Goal: Task Accomplishment & Management: Complete application form

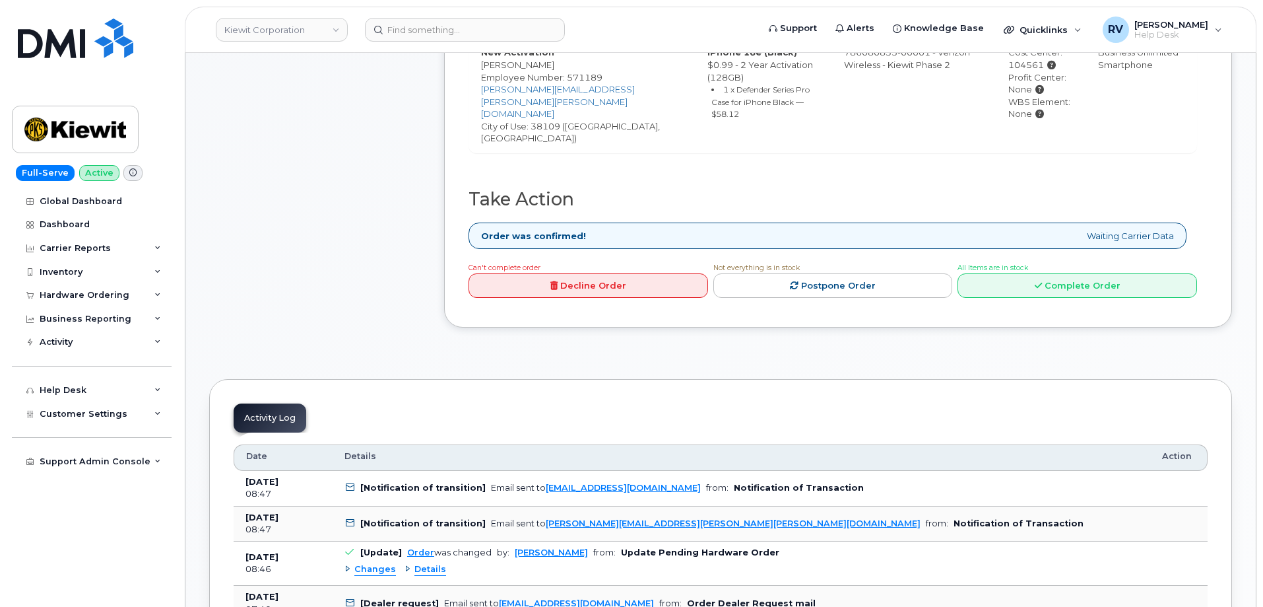
scroll to position [662, 0]
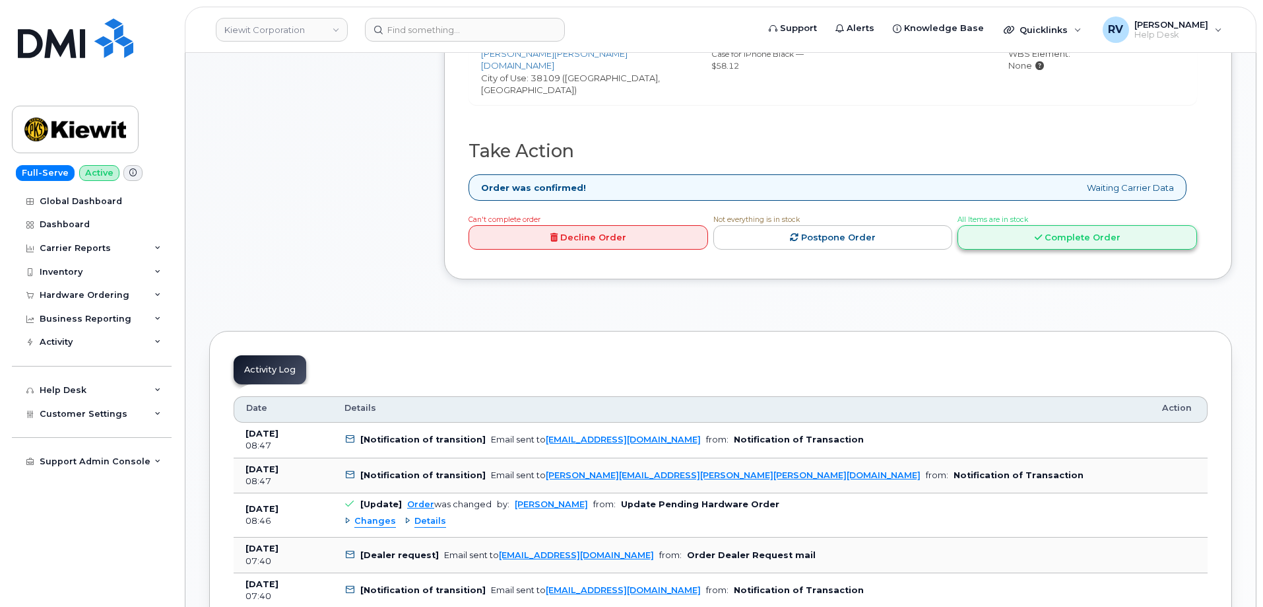
click at [1060, 225] on link "Complete Order" at bounding box center [1078, 237] width 240 height 24
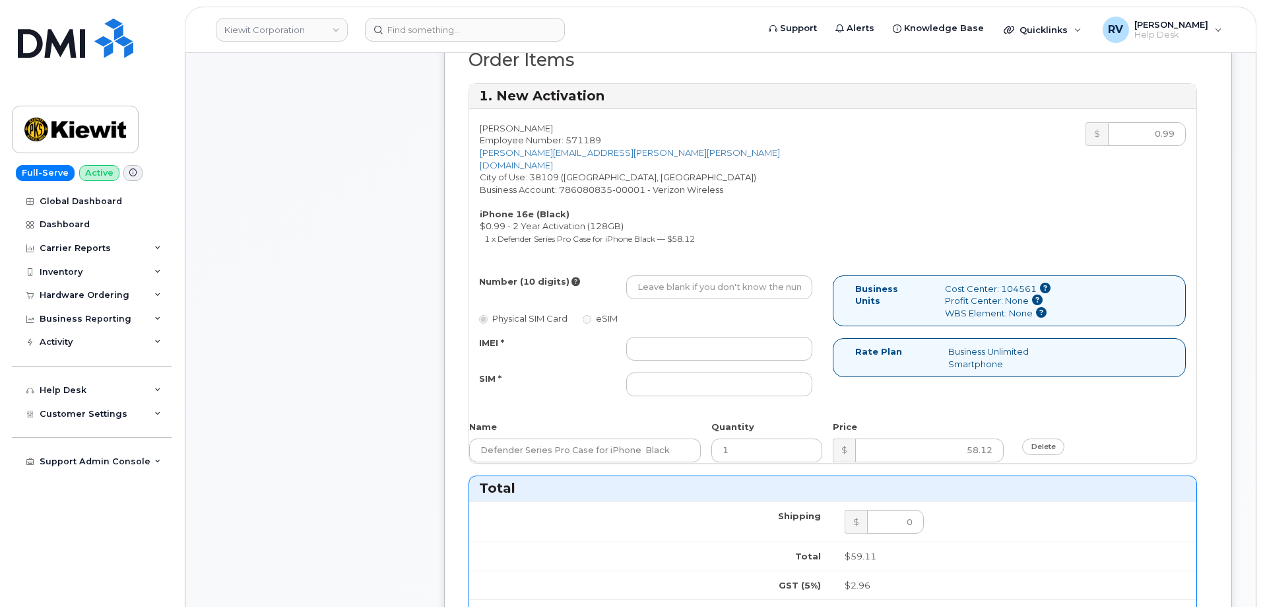
scroll to position [530, 0]
click at [667, 279] on input "Number (10 digits)" at bounding box center [719, 290] width 186 height 24
paste input "901-706-5758"
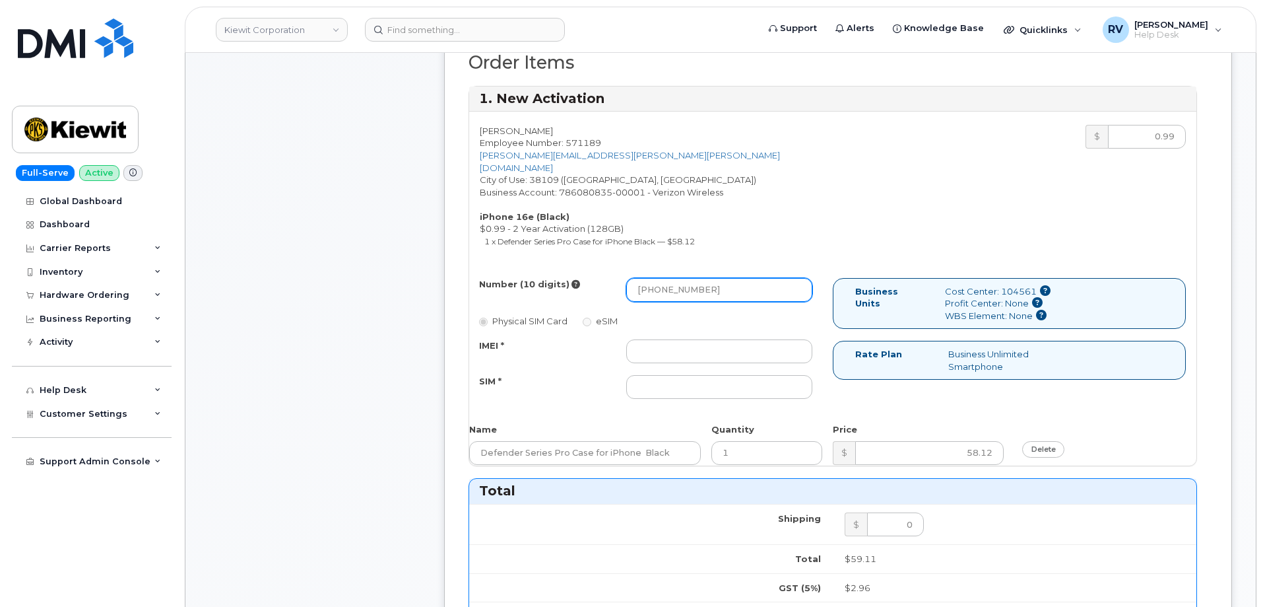
click at [682, 283] on input "901-706-5758" at bounding box center [719, 290] width 186 height 24
type input "9017065758"
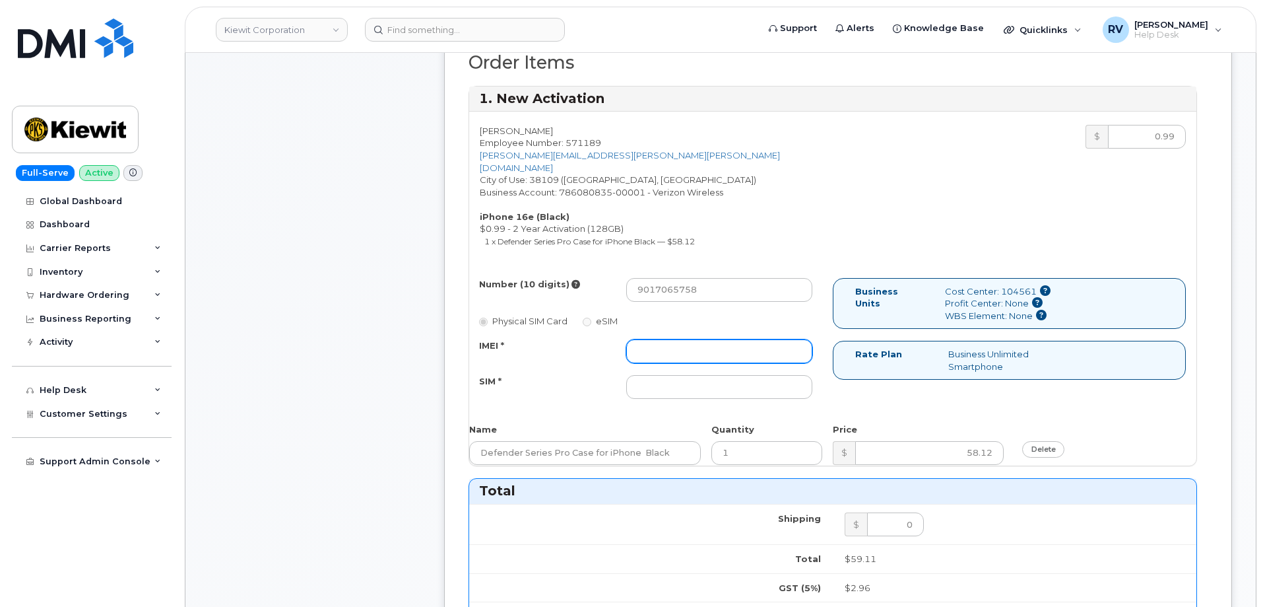
click at [668, 339] on input "IMEI *" at bounding box center [719, 351] width 186 height 24
paste input "353234881744195"
type input "353234881744195"
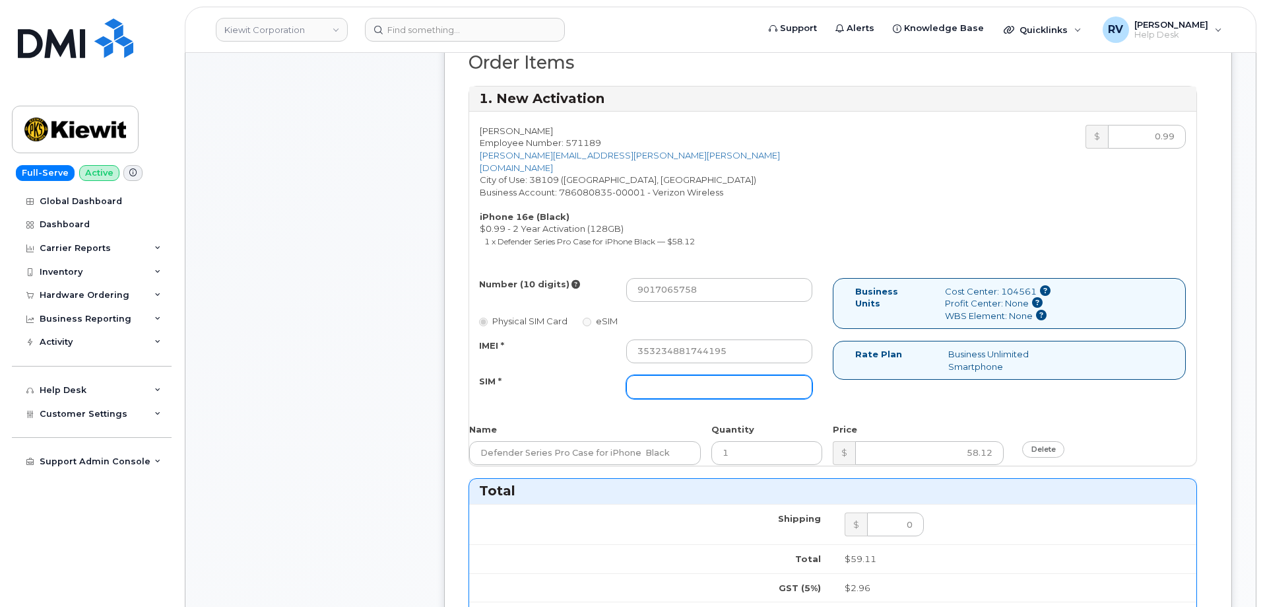
click at [659, 375] on input "SIM *" at bounding box center [719, 387] width 186 height 24
paste input "89043052010008889625002693976558"
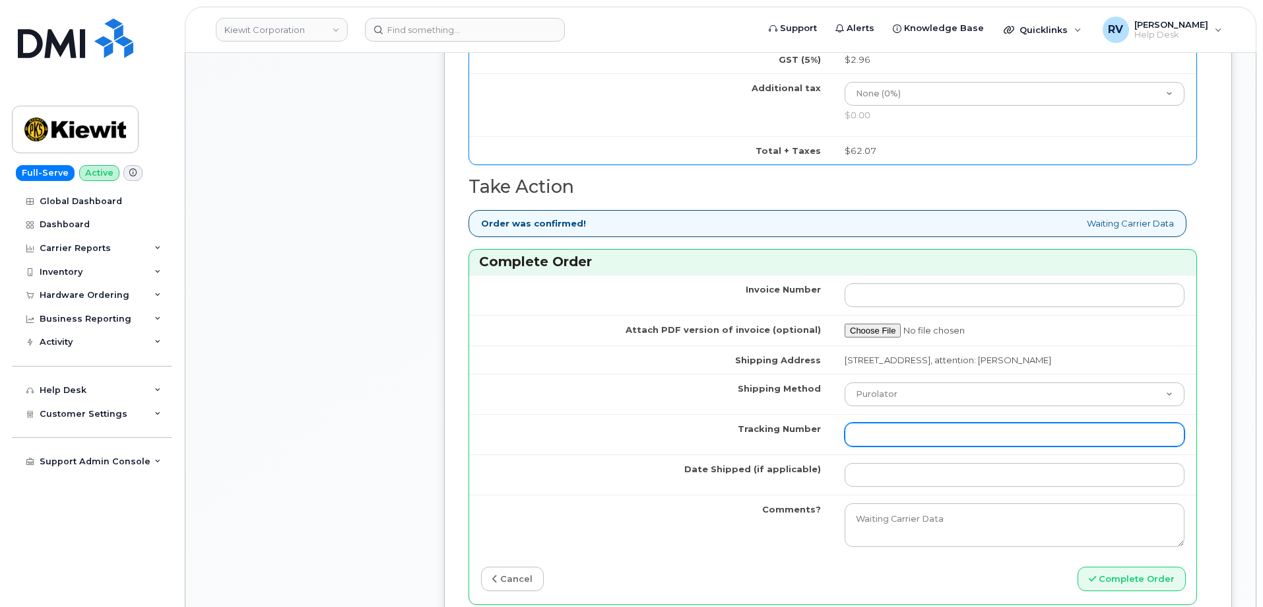
scroll to position [1190, 0]
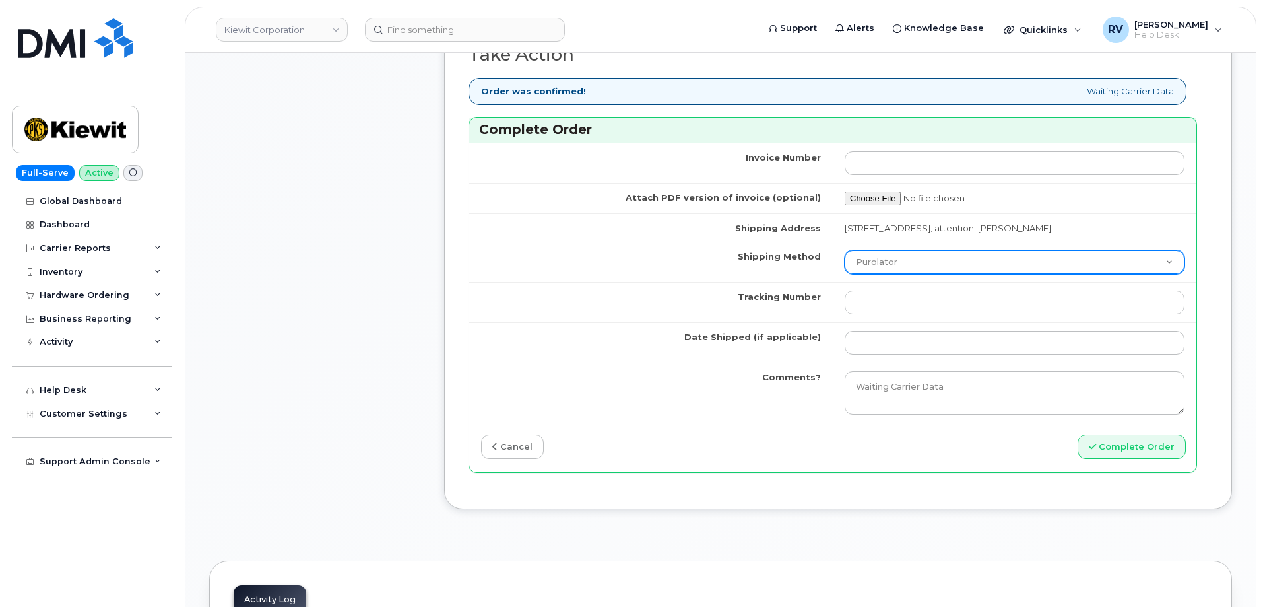
type input "89043052010008889625002693976558"
click at [905, 263] on select "Purolator UPS FedEx Canada Post Courier Other Drop Off Pick Up" at bounding box center [1015, 262] width 340 height 24
select select "FedEx"
click at [845, 250] on select "Purolator UPS FedEx Canada Post Courier Other Drop Off Pick Up" at bounding box center [1015, 262] width 340 height 24
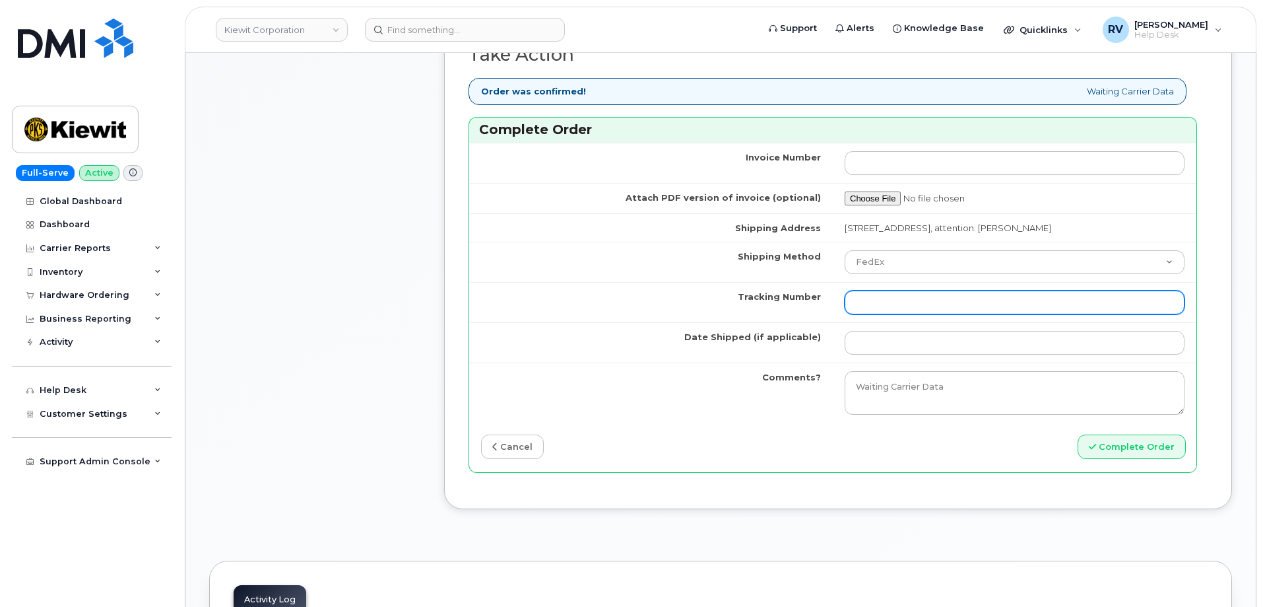
click at [892, 303] on input "Tracking Number" at bounding box center [1015, 302] width 340 height 24
paste input "434863176437"
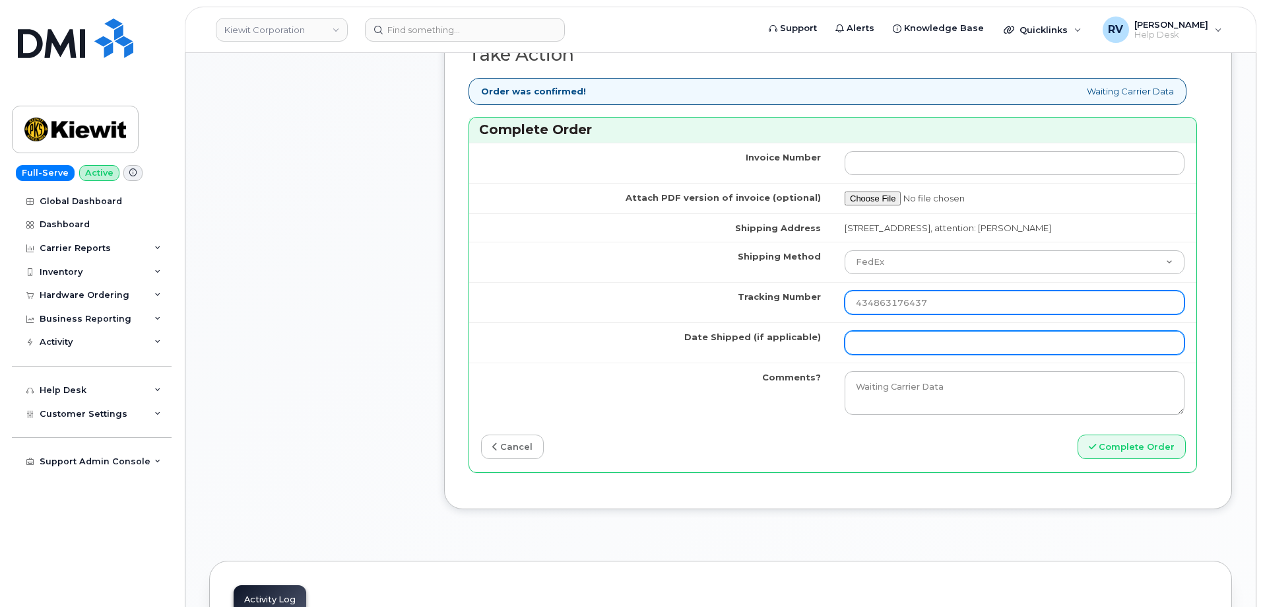
type input "434863176437"
click at [890, 334] on input "Date Shipped (if applicable)" at bounding box center [1015, 343] width 340 height 24
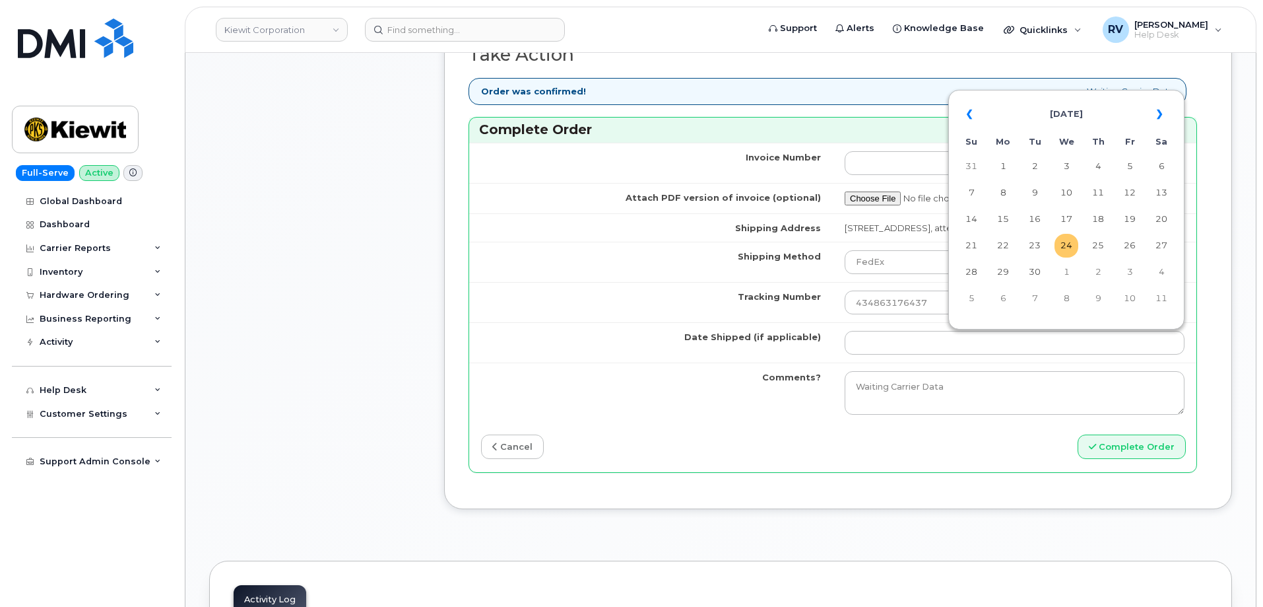
click at [1064, 245] on td "24" at bounding box center [1067, 246] width 24 height 24
type input "[DATE]"
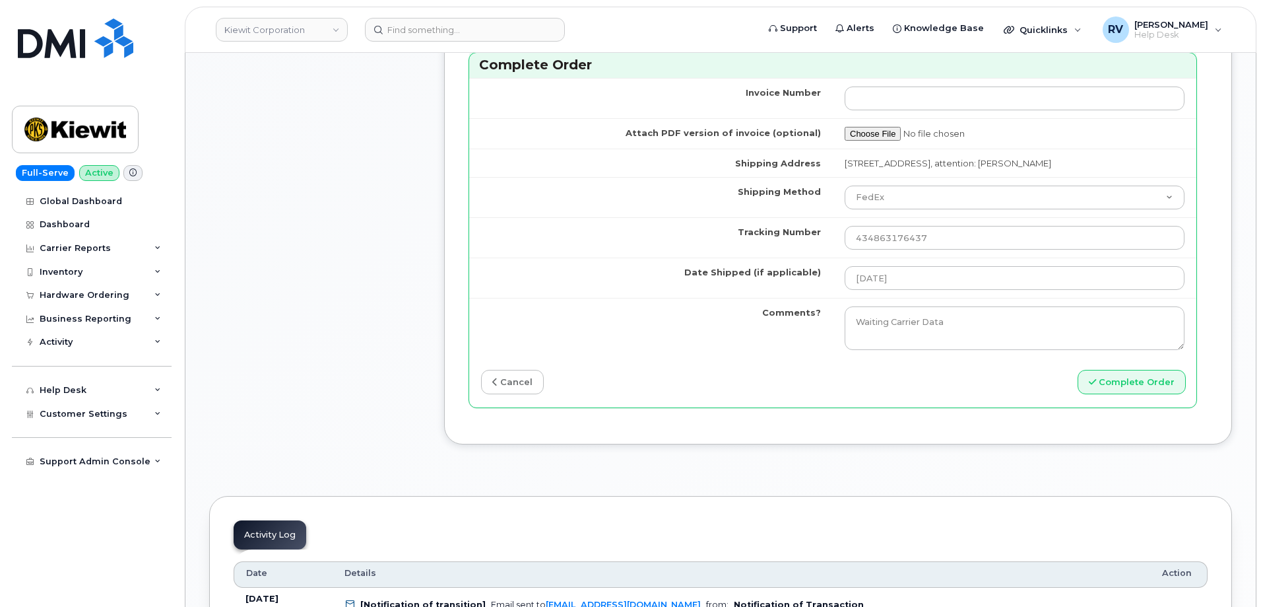
scroll to position [1256, 0]
click at [1153, 382] on button "Complete Order" at bounding box center [1132, 380] width 108 height 24
